Goal: Information Seeking & Learning: Learn about a topic

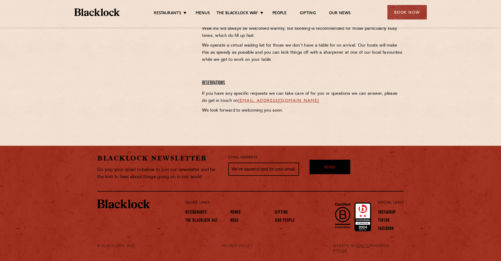
scroll to position [238, 0]
click at [203, 11] on link "Menus" at bounding box center [203, 14] width 14 height 6
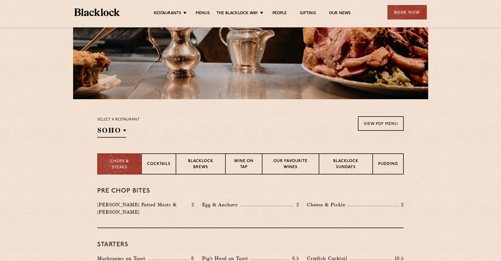
scroll to position [91, 0]
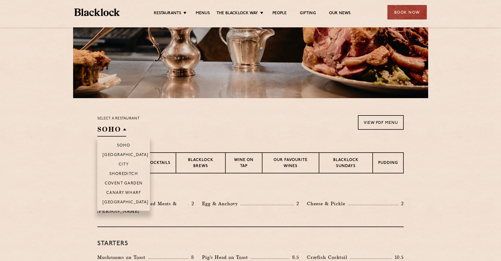
click at [121, 130] on h2 "SOHO" at bounding box center [111, 131] width 29 height 12
click at [129, 176] on p "Shoreditch" at bounding box center [123, 174] width 29 height 5
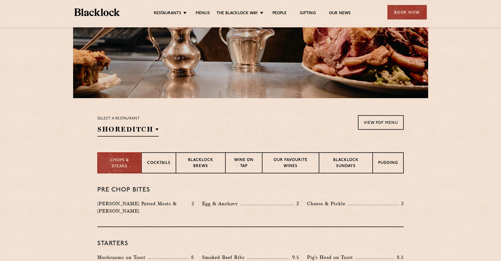
click at [57, 159] on section "Chops & Steaks Cocktails [PERSON_NAME] Brews Wine on Tap Our favourite wines [P…" at bounding box center [250, 162] width 501 height 21
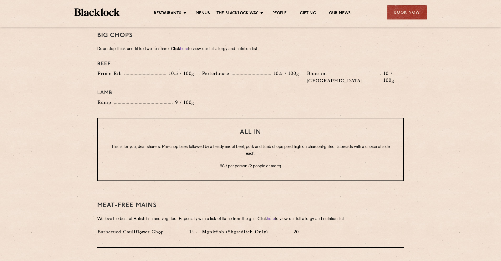
scroll to position [0, 0]
